Goal: Complete application form

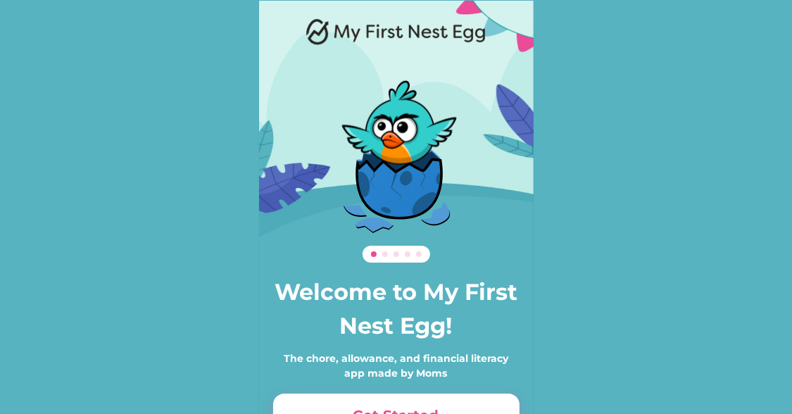
scroll to position [96, 0]
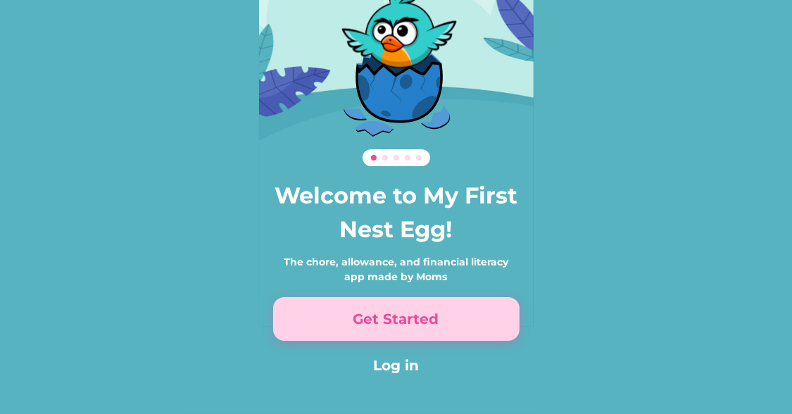
click at [417, 335] on button "Get Started" at bounding box center [396, 319] width 246 height 44
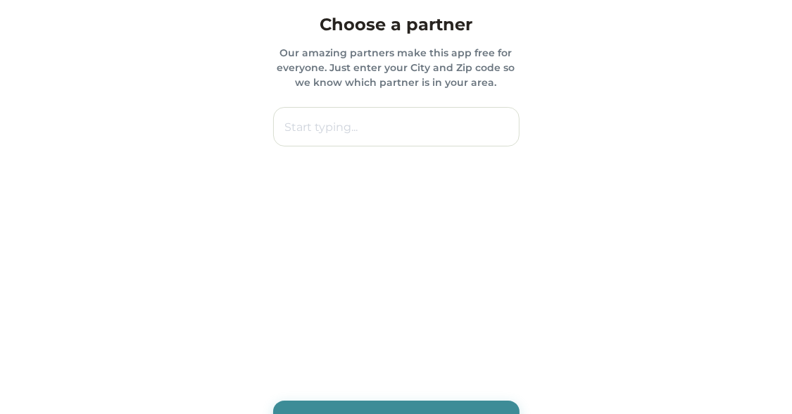
click at [320, 123] on input "text" at bounding box center [396, 126] width 246 height 39
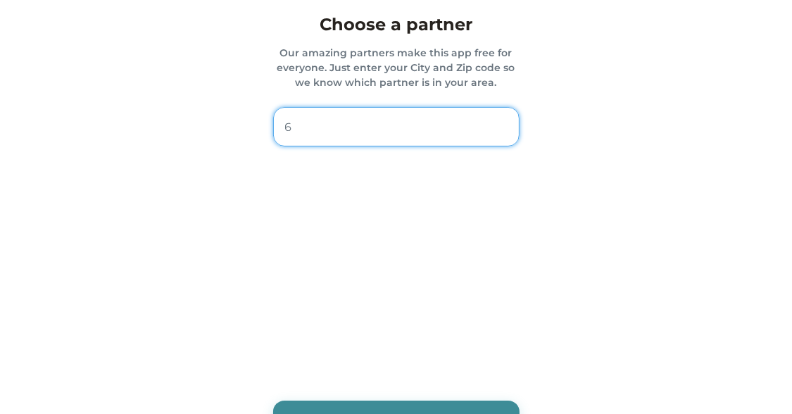
type input "67"
type input "67 West Indian School Road, Phoenix, AZ, USA"
